Goal: Task Accomplishment & Management: Manage account settings

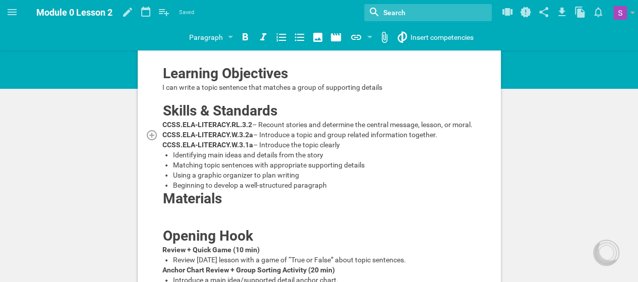
scroll to position [14, 0]
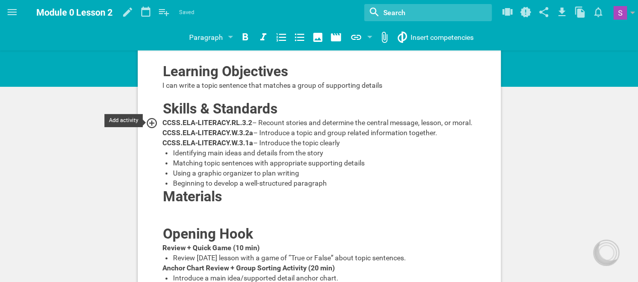
drag, startPoint x: 355, startPoint y: 141, endPoint x: 161, endPoint y: 124, distance: 194.4
click at [354, 145] on div "CCSS.ELA-LITERACY.W.3.1a – Introduce the topic clearly" at bounding box center [319, 143] width 314 height 10
click at [334, 136] on div "CCSS.ELA-LITERACY.W.3.2a – Introduce a topic and group related information toge…" at bounding box center [319, 133] width 314 height 10
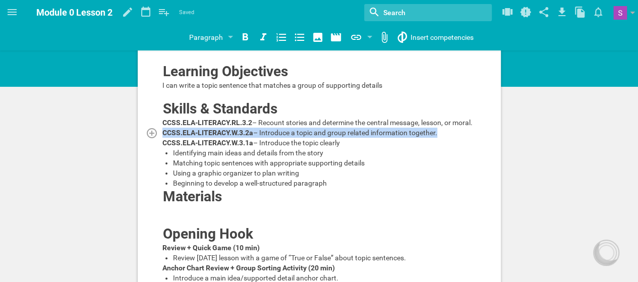
click at [334, 136] on div "CCSS.ELA-LITERACY.W.3.2a – Introduce a topic and group related information toge…" at bounding box center [319, 133] width 314 height 10
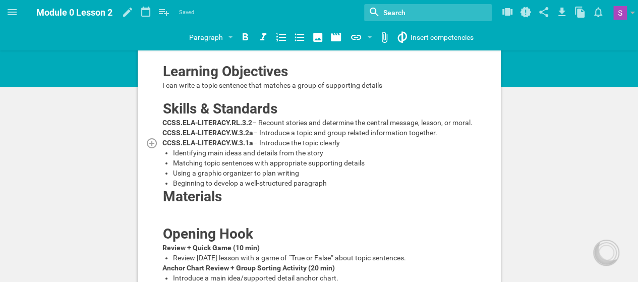
click at [345, 143] on div "CCSS.ELA-LITERACY.W.3.1a – Introduce the topic clearly" at bounding box center [319, 143] width 314 height 10
drag, startPoint x: 345, startPoint y: 143, endPoint x: 158, endPoint y: 72, distance: 199.5
click at [359, 142] on div "CCSS.ELA-LITERACY.W.3.1a – Introduce the topic clearly" at bounding box center [319, 143] width 314 height 10
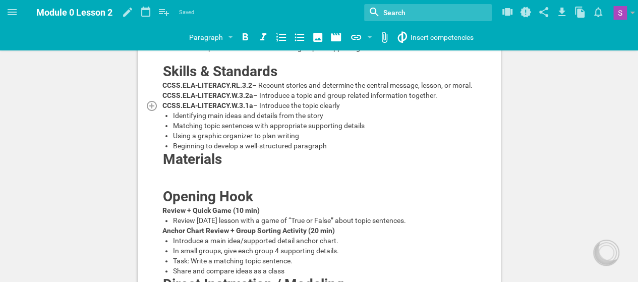
scroll to position [0, 0]
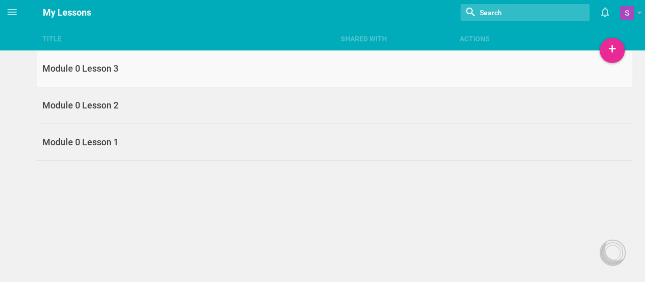
click at [141, 80] on link "Module 0 Lesson 3" at bounding box center [335, 68] width 596 height 37
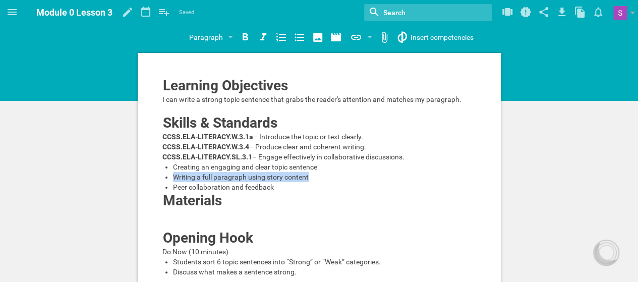
drag, startPoint x: 317, startPoint y: 187, endPoint x: 175, endPoint y: 185, distance: 141.7
click at [175, 182] on div "Writing a full paragraph using story content" at bounding box center [325, 177] width 304 height 10
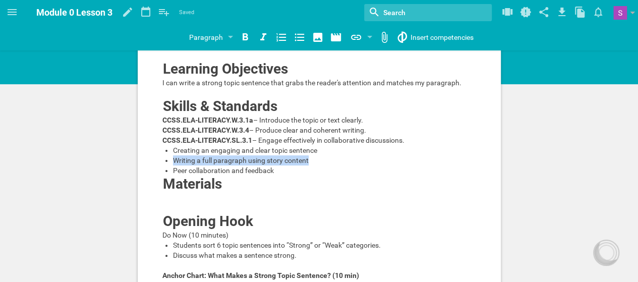
scroll to position [18, 0]
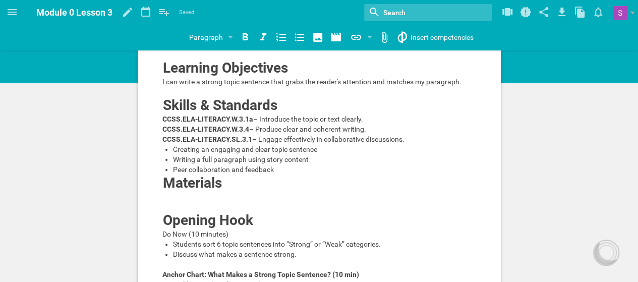
click at [320, 174] on div "Peer collaboration and feedback" at bounding box center [325, 169] width 304 height 10
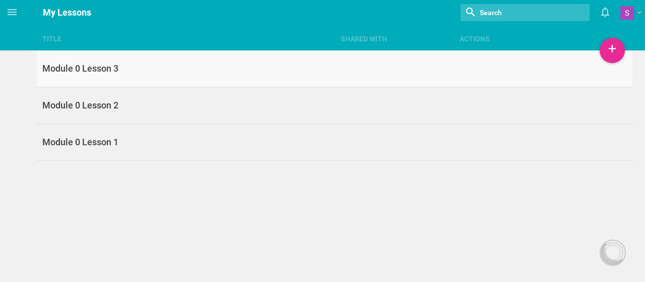
click at [147, 80] on link "Module 0 Lesson 3" at bounding box center [335, 68] width 596 height 37
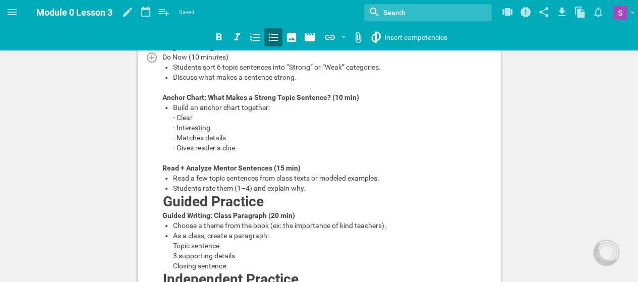
scroll to position [197, 0]
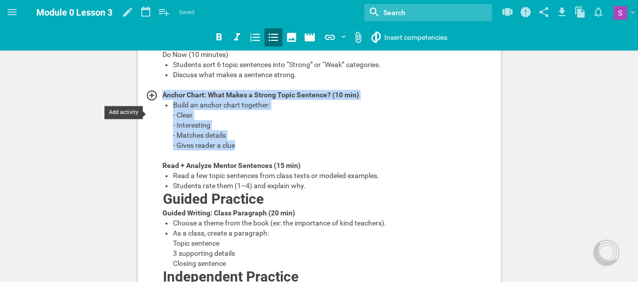
drag, startPoint x: 262, startPoint y: 167, endPoint x: 156, endPoint y: 108, distance: 121.2
click at [162, 108] on div "Learning Objectives I can write a strong topic sentence that grabs the reader's…" at bounding box center [319, 148] width 314 height 536
click at [254, 150] on div "Build an anchor chart together: - Clear - Interesting - Matches details - Gives…" at bounding box center [325, 125] width 304 height 50
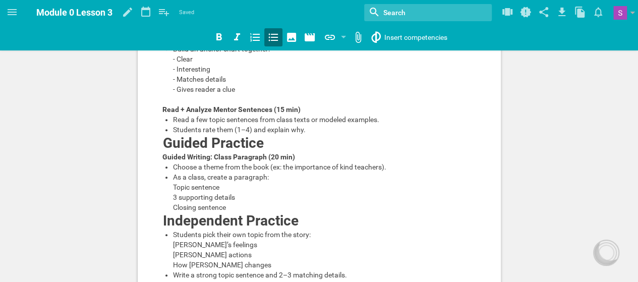
scroll to position [254, 0]
click at [267, 150] on div "Guided Practice" at bounding box center [288, 142] width 251 height 16
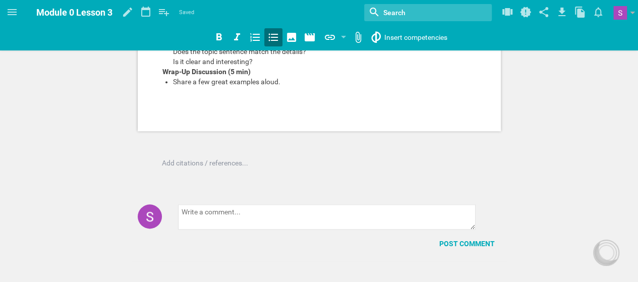
scroll to position [506, 0]
click at [291, 87] on div "Share a few great examples aloud." at bounding box center [325, 82] width 304 height 10
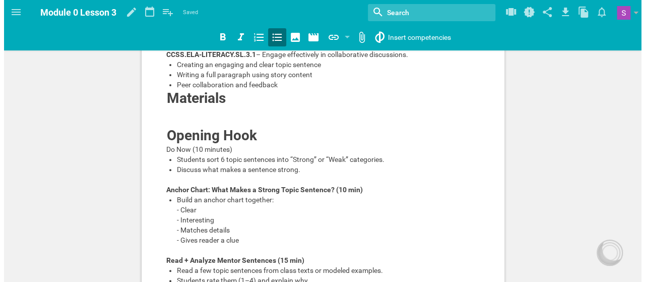
scroll to position [0, 0]
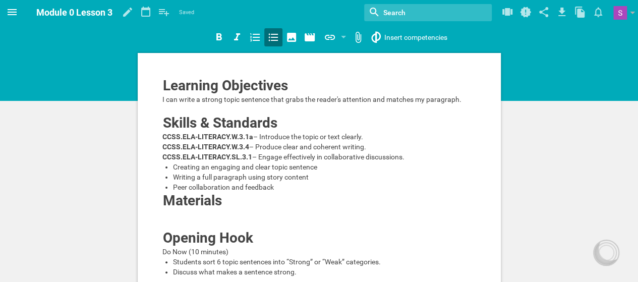
click at [8, 20] on span at bounding box center [12, 12] width 24 height 24
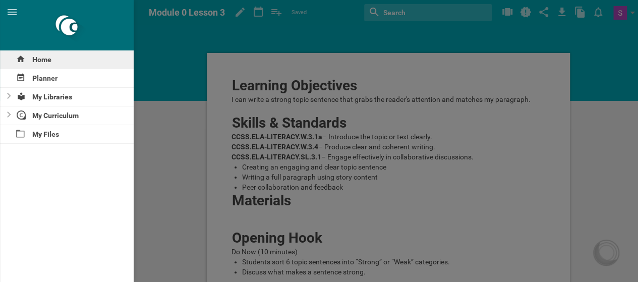
click at [26, 54] on div "Home" at bounding box center [67, 59] width 134 height 18
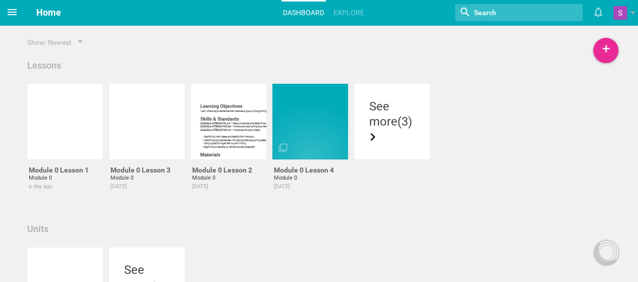
click at [10, 19] on span at bounding box center [12, 12] width 24 height 24
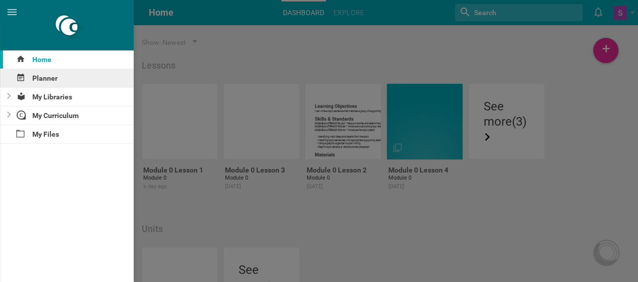
click at [28, 77] on div "Planner" at bounding box center [67, 78] width 134 height 18
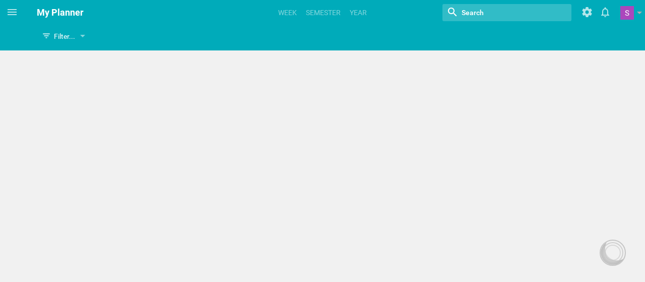
click at [499, 112] on div "thhfgh Filter... Show everything Units Lessons Events Google Calendar events Co…" at bounding box center [322, 141] width 645 height 282
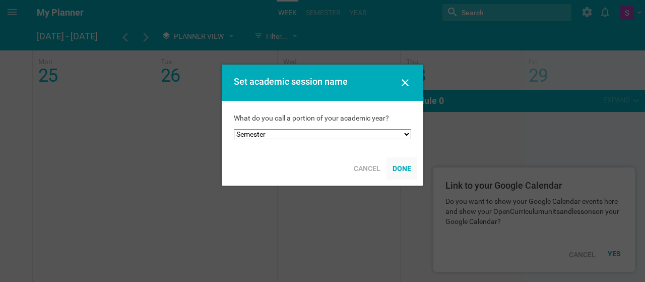
click at [397, 166] on div "Done" at bounding box center [402, 168] width 31 height 22
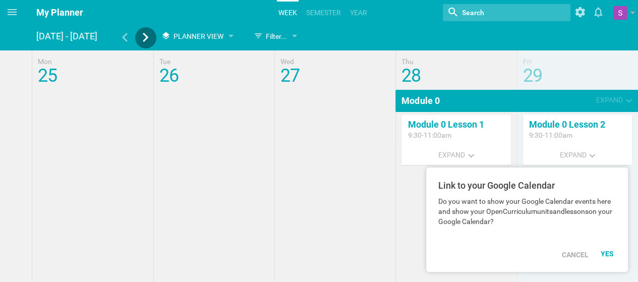
click at [147, 36] on icon at bounding box center [146, 37] width 6 height 9
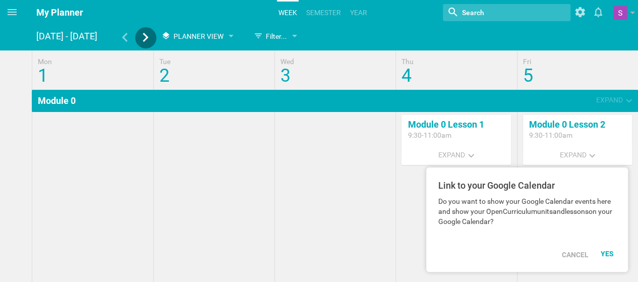
click at [142, 31] on div at bounding box center [145, 37] width 21 height 21
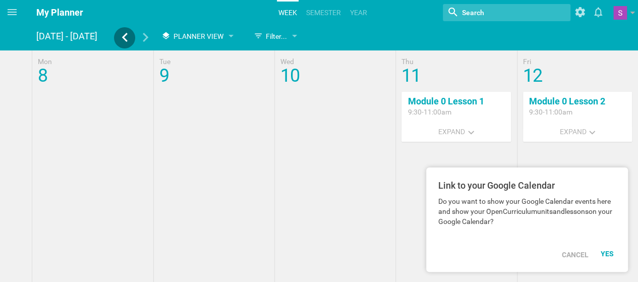
click at [128, 37] on icon at bounding box center [124, 37] width 9 height 9
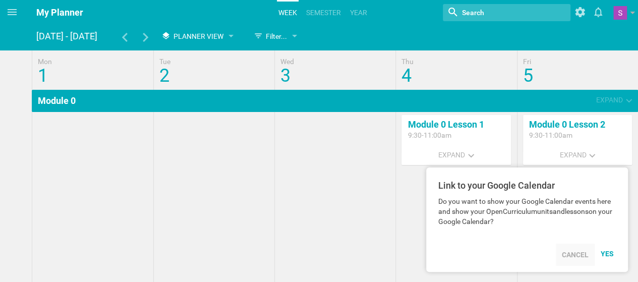
click at [568, 258] on div "Cancel" at bounding box center [575, 255] width 39 height 22
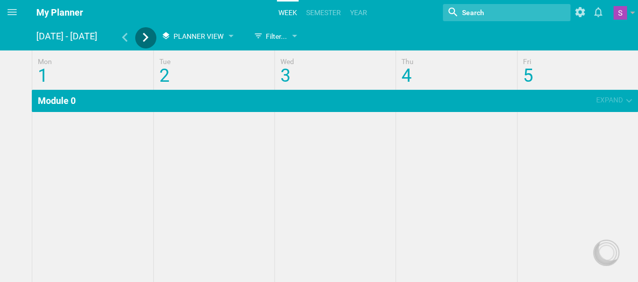
click at [146, 36] on icon at bounding box center [146, 37] width 6 height 9
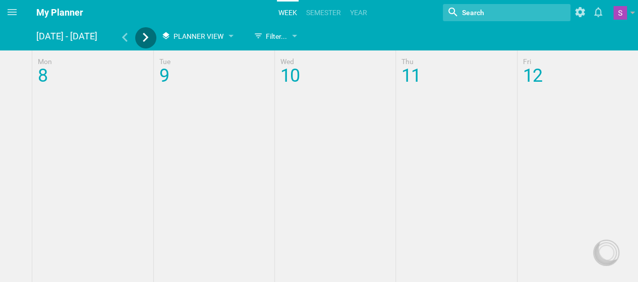
click at [146, 36] on icon at bounding box center [146, 37] width 6 height 9
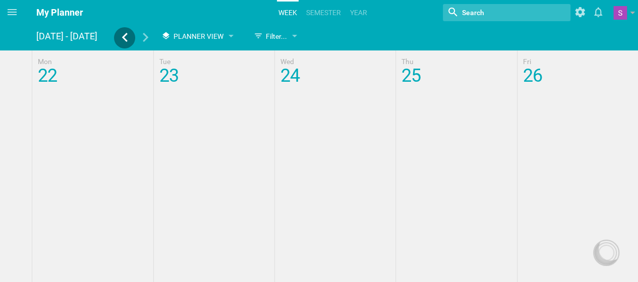
click at [121, 39] on icon at bounding box center [124, 37] width 9 height 9
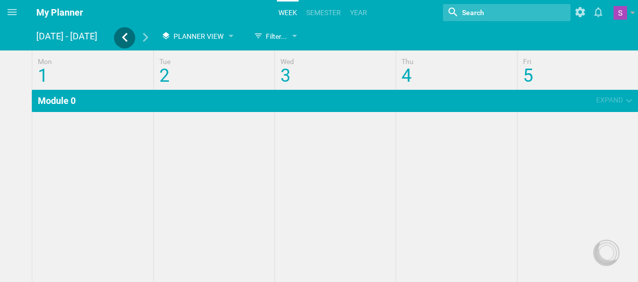
click at [121, 39] on icon at bounding box center [124, 37] width 9 height 9
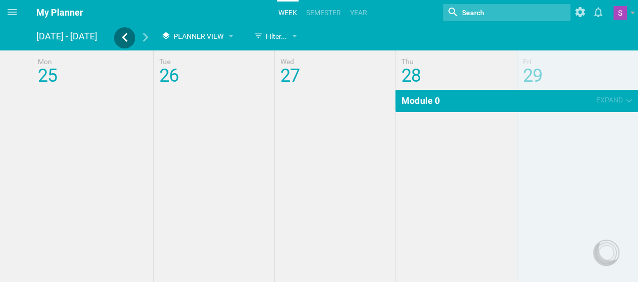
click at [120, 39] on icon at bounding box center [124, 37] width 9 height 9
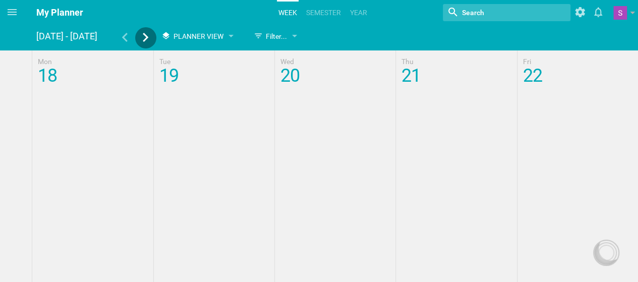
click at [144, 38] on icon at bounding box center [145, 37] width 9 height 9
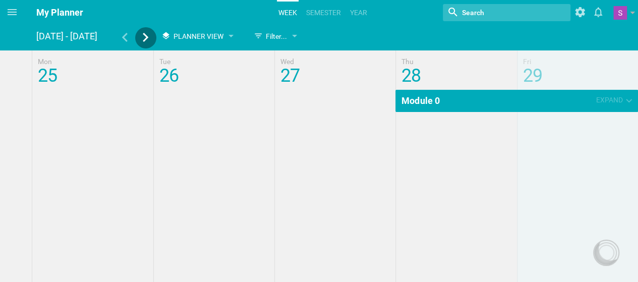
click at [144, 38] on icon at bounding box center [145, 37] width 9 height 9
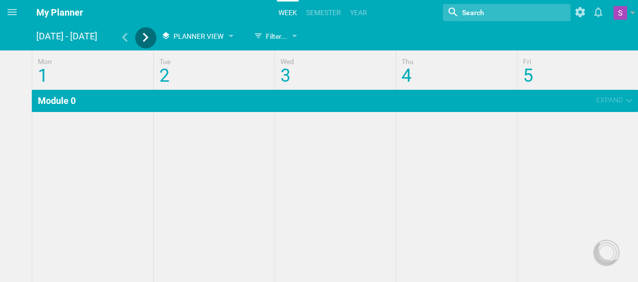
click at [144, 38] on icon at bounding box center [145, 37] width 9 height 9
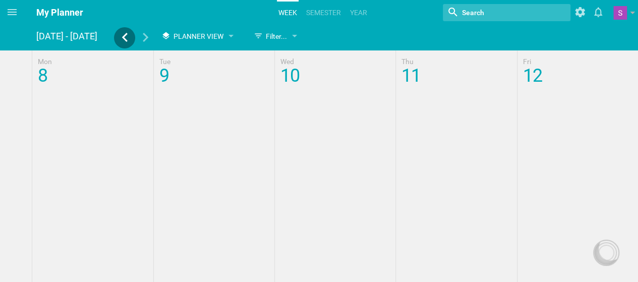
click at [129, 38] on icon at bounding box center [124, 37] width 9 height 9
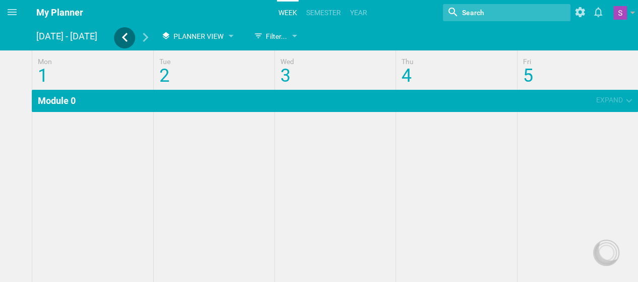
click at [127, 39] on icon at bounding box center [124, 37] width 9 height 9
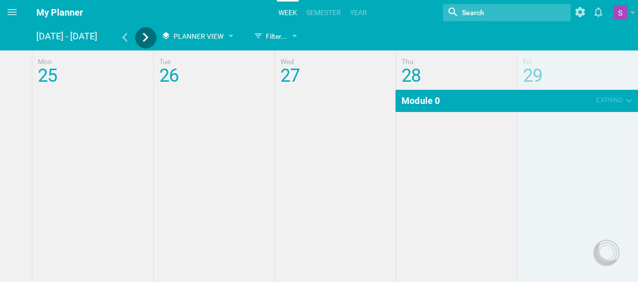
click at [140, 39] on div at bounding box center [145, 39] width 21 height 12
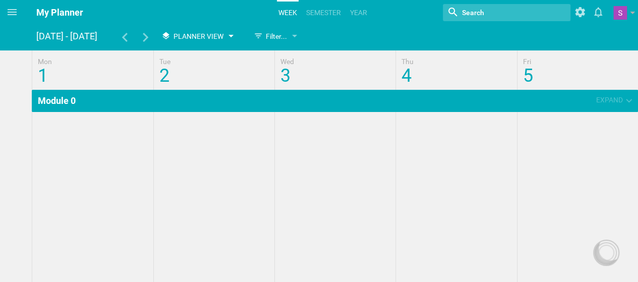
click at [185, 29] on div "Planner View" at bounding box center [196, 36] width 80 height 18
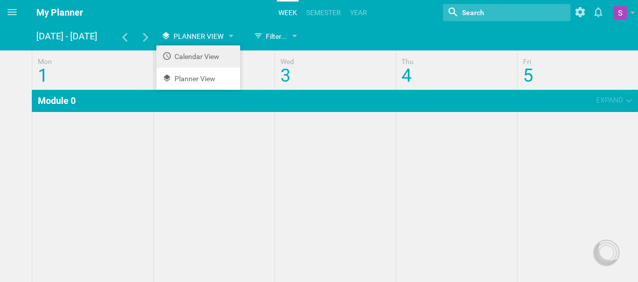
click at [185, 51] on li "Calendar View" at bounding box center [198, 56] width 84 height 22
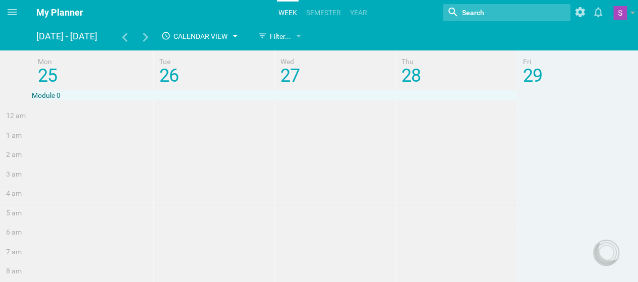
click at [216, 29] on div "Calendar View" at bounding box center [198, 36] width 84 height 18
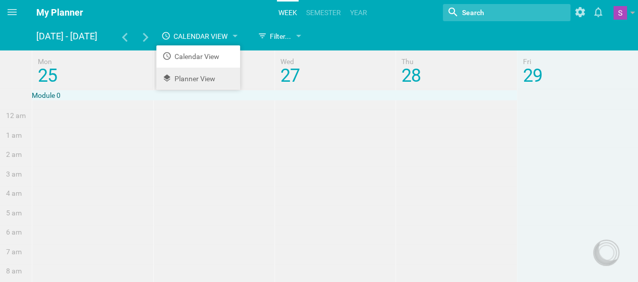
click at [204, 75] on li "Planner View" at bounding box center [198, 79] width 84 height 22
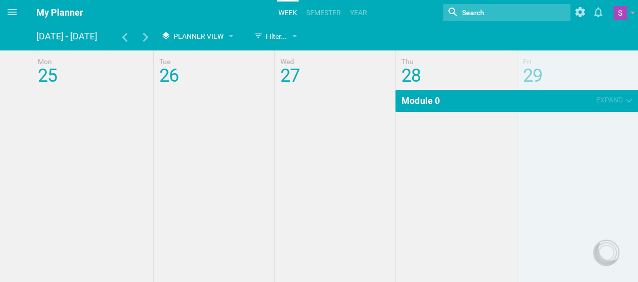
click at [372, 30] on hgroup "[DATE] - [DATE] Planner View Calendar View Planner View Filter... Show everythi…" at bounding box center [330, 37] width 589 height 21
click at [325, 20] on link "semester" at bounding box center [324, 13] width 38 height 22
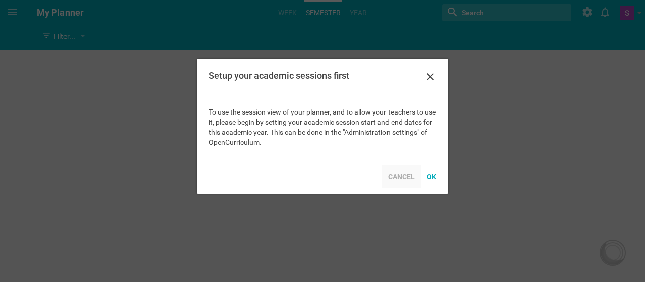
click at [399, 174] on div "Cancel" at bounding box center [401, 176] width 39 height 22
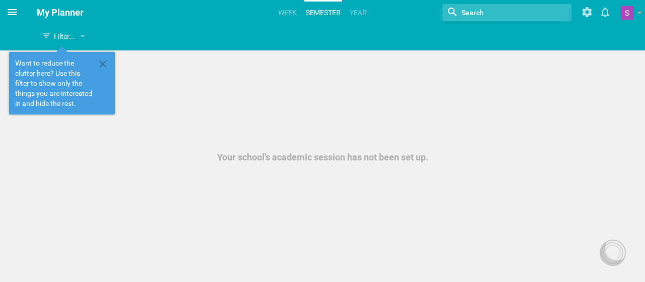
click at [5, 6] on span at bounding box center [12, 12] width 24 height 24
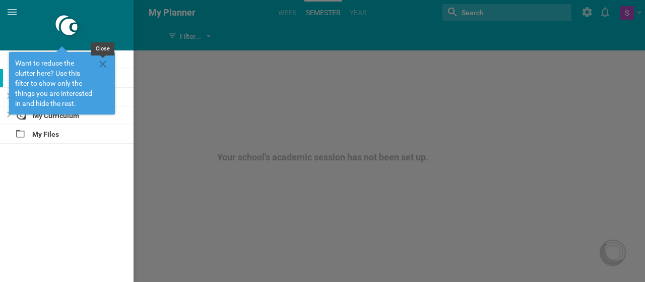
click at [102, 62] on icon at bounding box center [103, 64] width 12 height 12
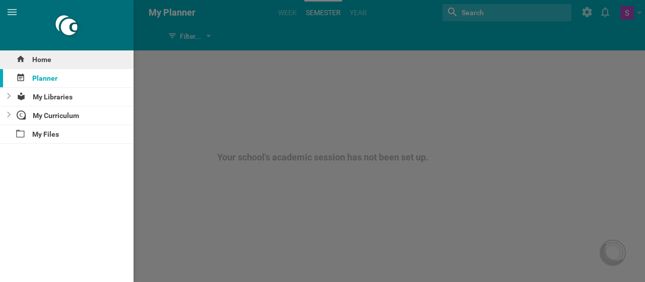
click at [101, 58] on div "Home" at bounding box center [67, 59] width 134 height 18
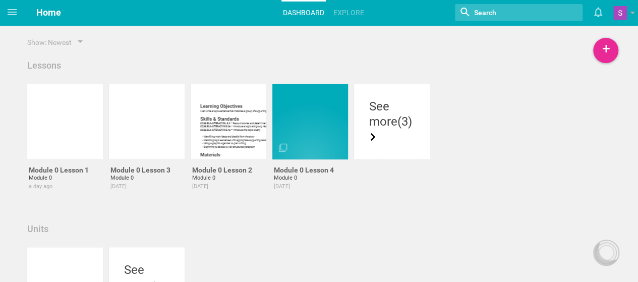
click at [216, 41] on div "Show: Newest" at bounding box center [318, 42] width 589 height 10
click at [7, 8] on icon at bounding box center [12, 12] width 12 height 12
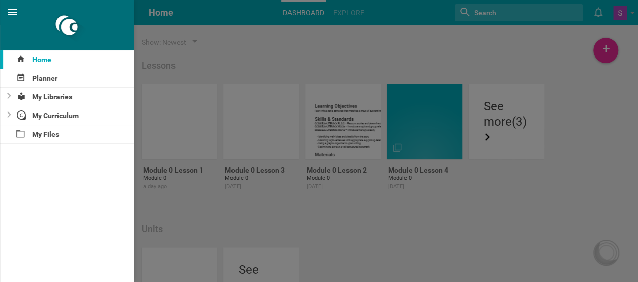
click at [7, 8] on icon at bounding box center [12, 12] width 12 height 12
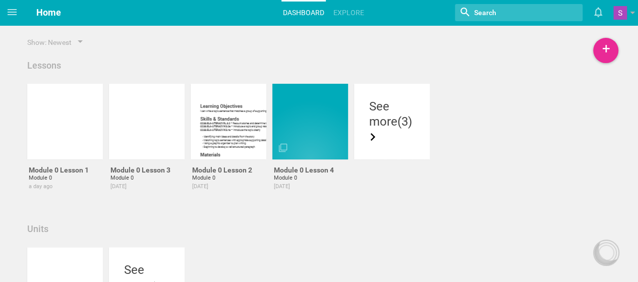
click at [230, 44] on div "Show: Newest" at bounding box center [318, 42] width 589 height 10
click at [411, 98] on div "See more (3)" at bounding box center [392, 122] width 76 height 76
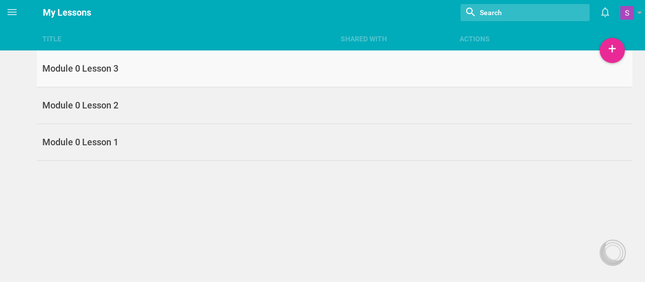
click at [219, 74] on div "Module 0 Lesson 3" at bounding box center [186, 69] width 298 height 12
click at [160, 176] on div "Title Shared with Actions Home Planner My Libraries My Curriculum My Files My L…" at bounding box center [322, 141] width 645 height 282
click at [156, 79] on link "Module 0 Lesson 3" at bounding box center [335, 68] width 596 height 37
click at [10, 25] on header "Home Planner My Libraries My Curriculum My Files My Lessons Nothing found with …" at bounding box center [322, 12] width 645 height 25
click at [10, 21] on span at bounding box center [12, 12] width 24 height 24
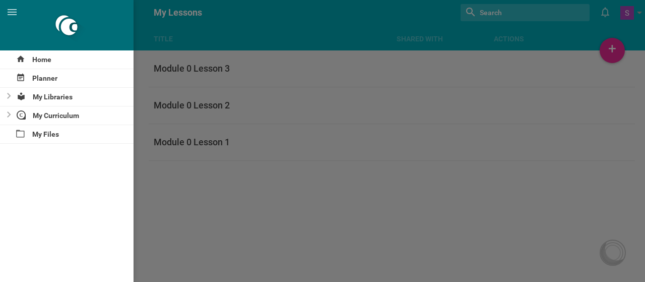
click at [243, 223] on div at bounding box center [322, 141] width 645 height 282
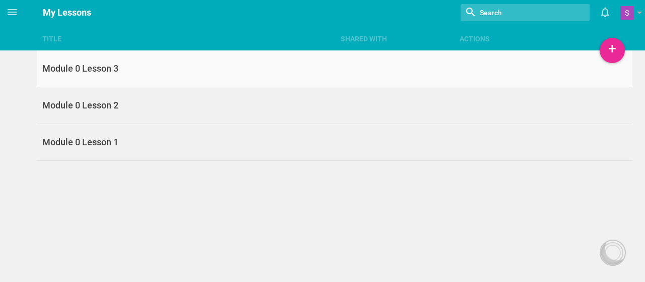
click at [191, 70] on div "Module 0 Lesson 3" at bounding box center [186, 69] width 298 height 12
click at [184, 177] on div "Title Shared with Actions Home Planner My Libraries My Curriculum My Files My L…" at bounding box center [322, 141] width 645 height 282
click at [152, 180] on div "Title Shared with Actions Home Planner My Libraries My Curriculum My Files My L…" at bounding box center [322, 141] width 645 height 282
click at [108, 190] on div "Title Shared with Actions Home Planner My Libraries My Curriculum My Files My L…" at bounding box center [322, 141] width 645 height 282
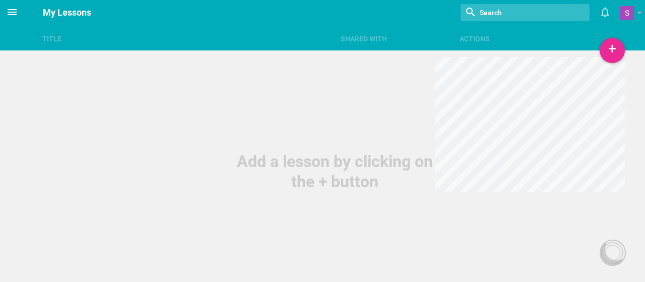
click at [8, 16] on icon at bounding box center [12, 12] width 12 height 12
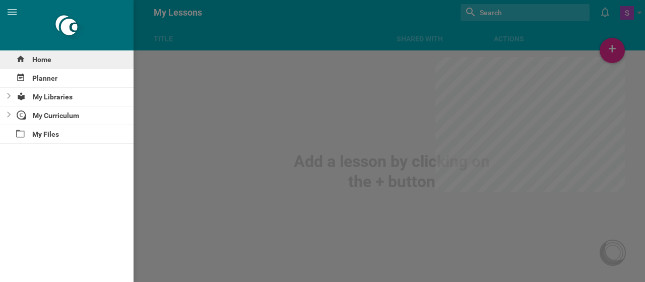
click at [35, 66] on div "Home" at bounding box center [67, 59] width 134 height 18
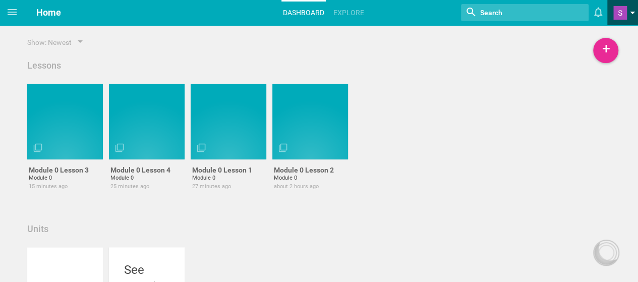
click at [627, 18] on link at bounding box center [625, 12] width 25 height 25
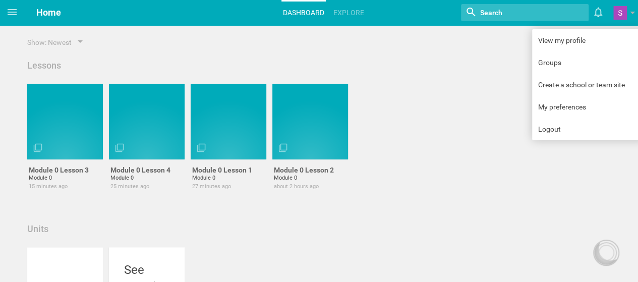
click at [445, 96] on div "Module 0 Lesson 3 Module 0 15 minutes ago Module 0 Lesson 4 Module 0 25 minutes…" at bounding box center [318, 147] width 589 height 127
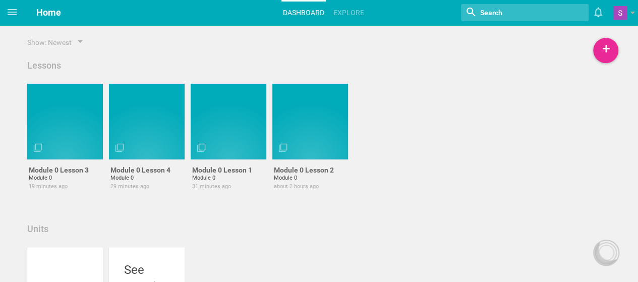
click at [448, 140] on div "Module 0 Lesson 3 Module 0 19 minutes ago Module 0 Lesson 4 Module 0 29 minutes…" at bounding box center [318, 147] width 589 height 127
click at [345, 47] on div "Show: Newest Lessons Module 0 Lesson 3 Module 0 20 minutes ago Module 0 Lesson …" at bounding box center [318, 211] width 589 height 349
click at [375, 61] on div "Lessons" at bounding box center [318, 65] width 589 height 12
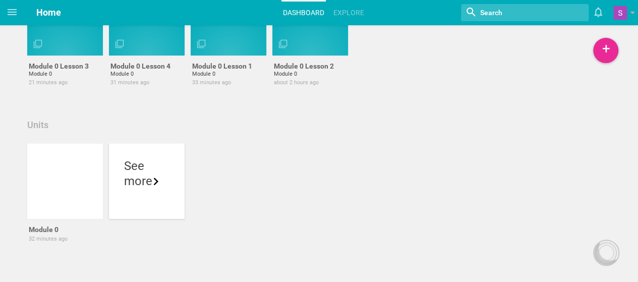
click at [148, 184] on div "more" at bounding box center [146, 180] width 45 height 15
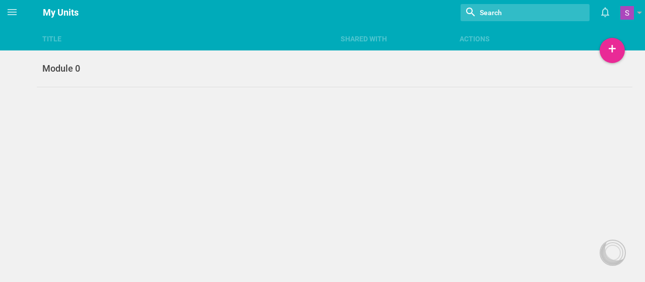
click at [522, 14] on input "textbox" at bounding box center [517, 12] width 77 height 13
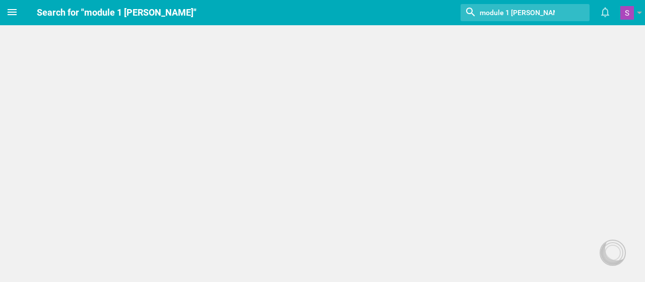
click at [6, 12] on span at bounding box center [12, 12] width 24 height 24
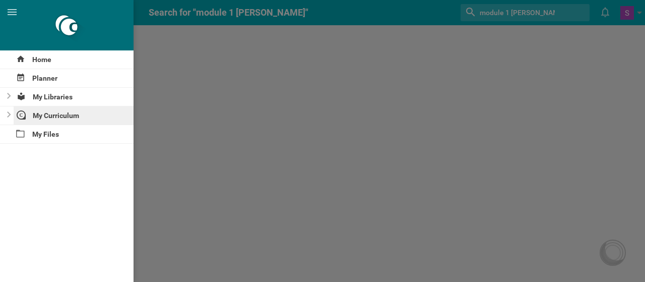
click at [50, 115] on div "My Curriculum" at bounding box center [74, 115] width 120 height 18
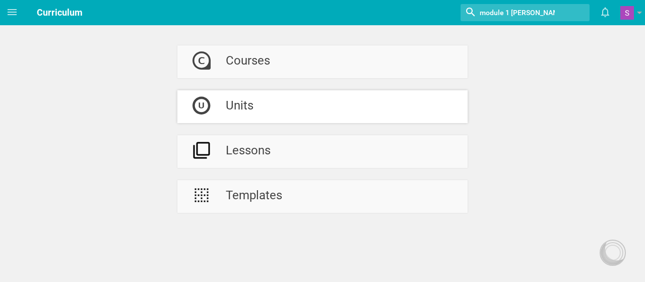
click at [222, 113] on div at bounding box center [201, 106] width 48 height 33
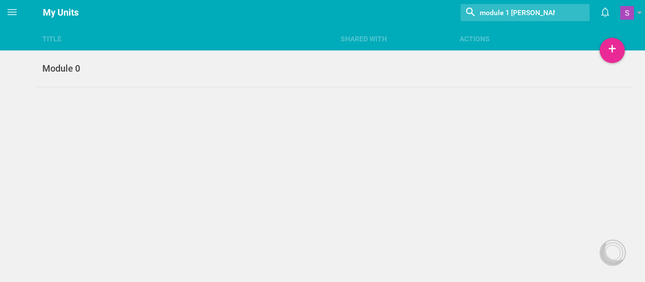
click at [536, 13] on input "textbox" at bounding box center [517, 12] width 77 height 13
click at [536, 13] on div at bounding box center [525, 12] width 129 height 17
click at [532, 12] on input "textbox" at bounding box center [517, 12] width 77 height 13
click at [532, 12] on div at bounding box center [525, 12] width 129 height 17
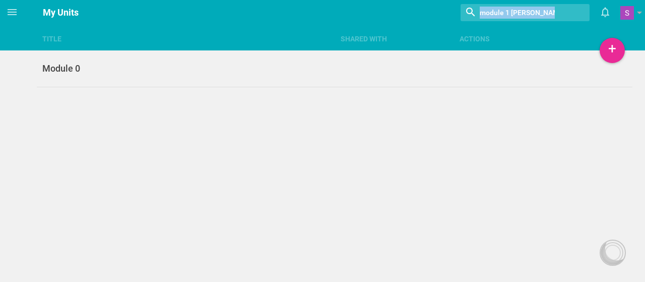
click at [532, 12] on div at bounding box center [525, 12] width 129 height 17
click at [531, 12] on input "textbox" at bounding box center [517, 12] width 77 height 13
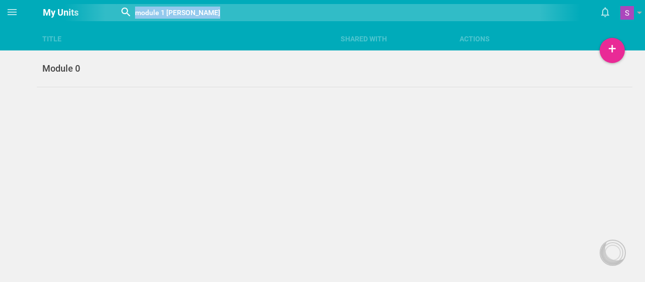
click at [529, 12] on div at bounding box center [322, 12] width 413 height 17
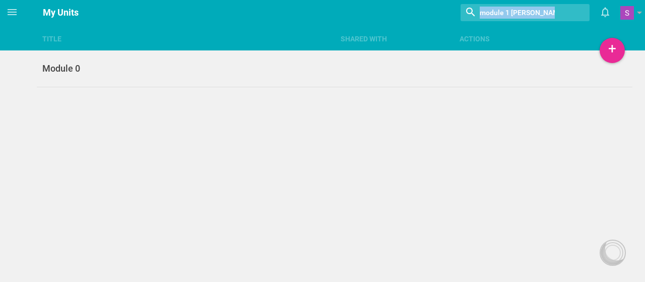
click at [492, 12] on input "textbox" at bounding box center [517, 12] width 77 height 13
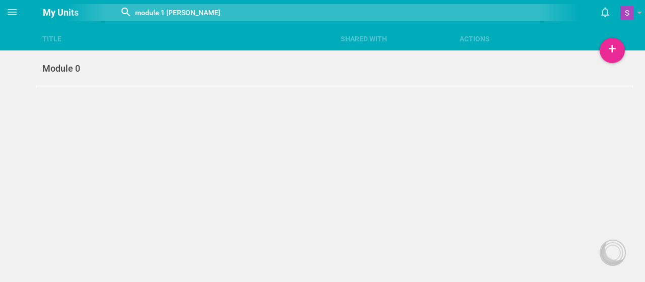
click at [189, 17] on input "textbox" at bounding box center [258, 12] width 248 height 13
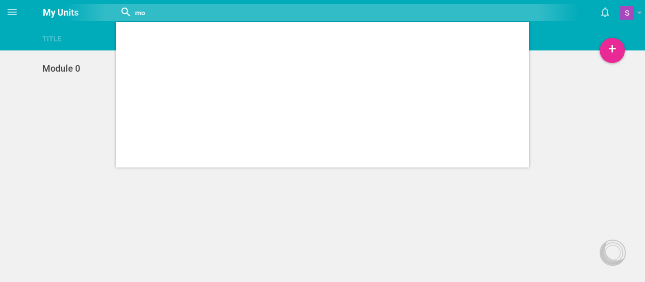
type input "m"
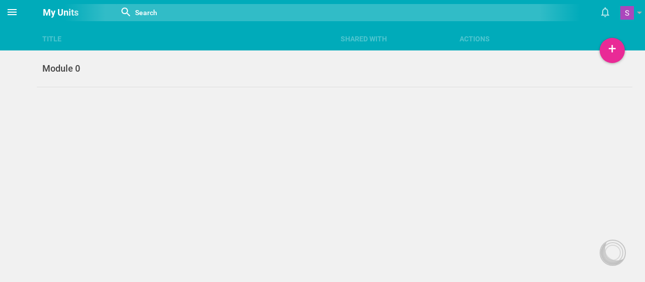
click at [3, 10] on span at bounding box center [12, 12] width 24 height 24
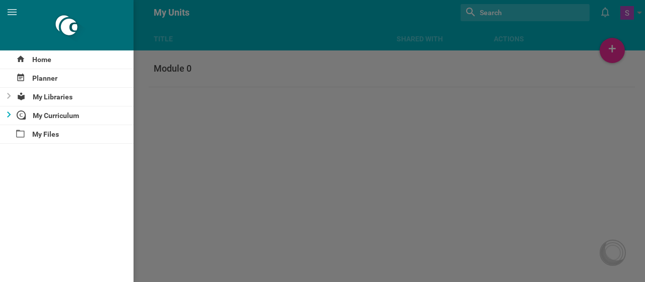
click at [10, 116] on icon at bounding box center [9, 114] width 4 height 6
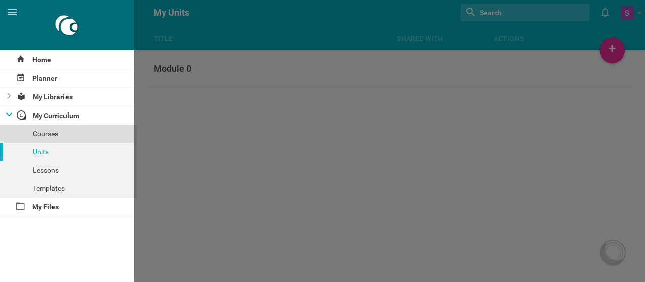
click at [36, 134] on div "Courses" at bounding box center [67, 134] width 134 height 18
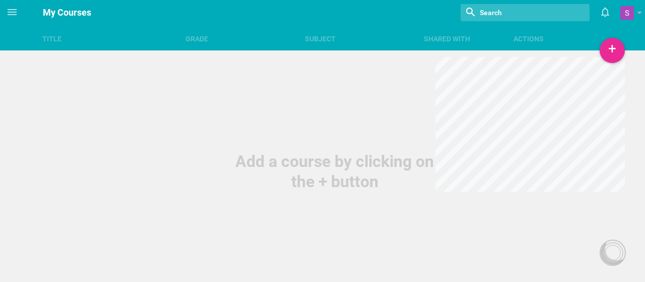
click at [504, 13] on input "textbox" at bounding box center [517, 12] width 77 height 13
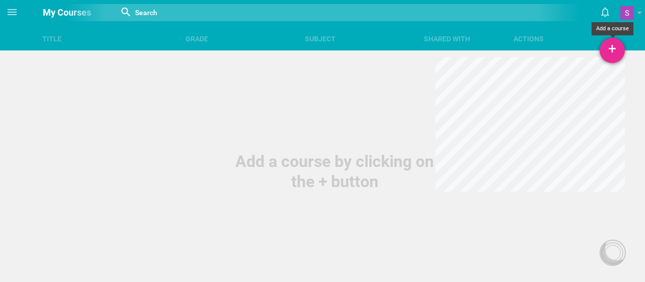
click at [620, 52] on div "+" at bounding box center [612, 50] width 25 height 25
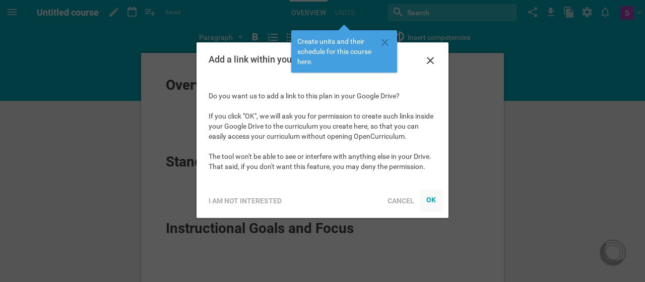
click at [436, 201] on div "OK" at bounding box center [432, 200] width 10 height 8
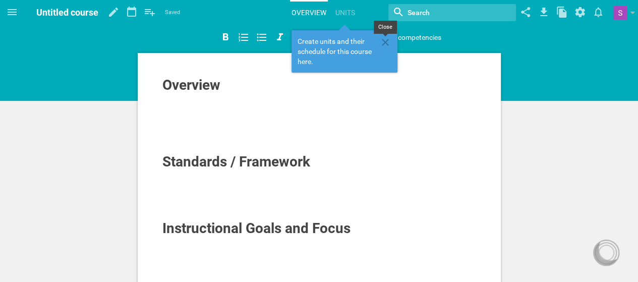
click at [387, 43] on icon at bounding box center [385, 42] width 12 height 12
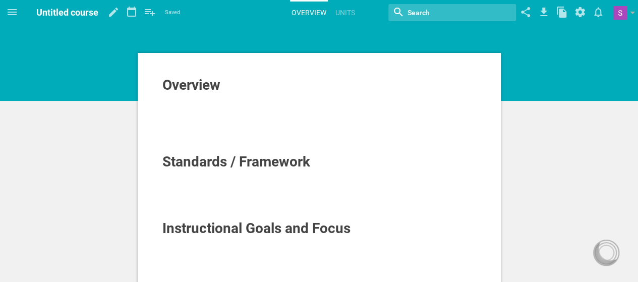
click at [217, 88] on span "Overview" at bounding box center [191, 85] width 58 height 17
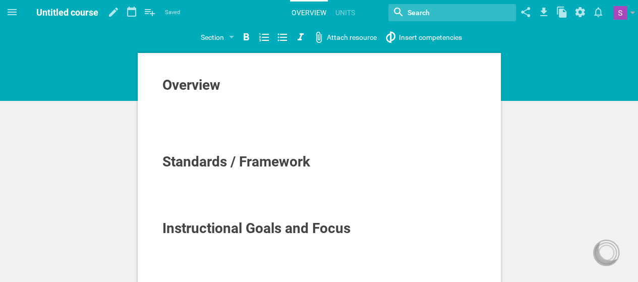
click at [217, 88] on span "Overview" at bounding box center [191, 85] width 58 height 17
click at [248, 91] on div "Overview" at bounding box center [319, 85] width 314 height 16
click at [153, 13] on icon at bounding box center [150, 12] width 10 height 7
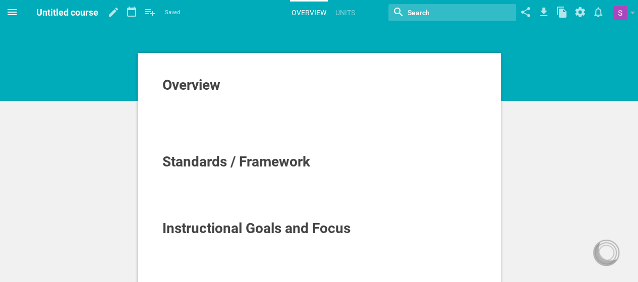
click at [10, 17] on icon at bounding box center [12, 12] width 12 height 12
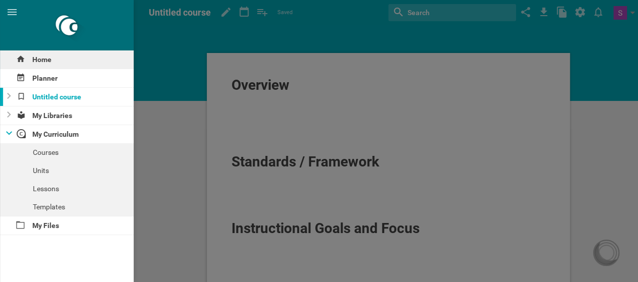
click at [32, 55] on div "Home" at bounding box center [67, 59] width 134 height 18
